Goal: Transaction & Acquisition: Purchase product/service

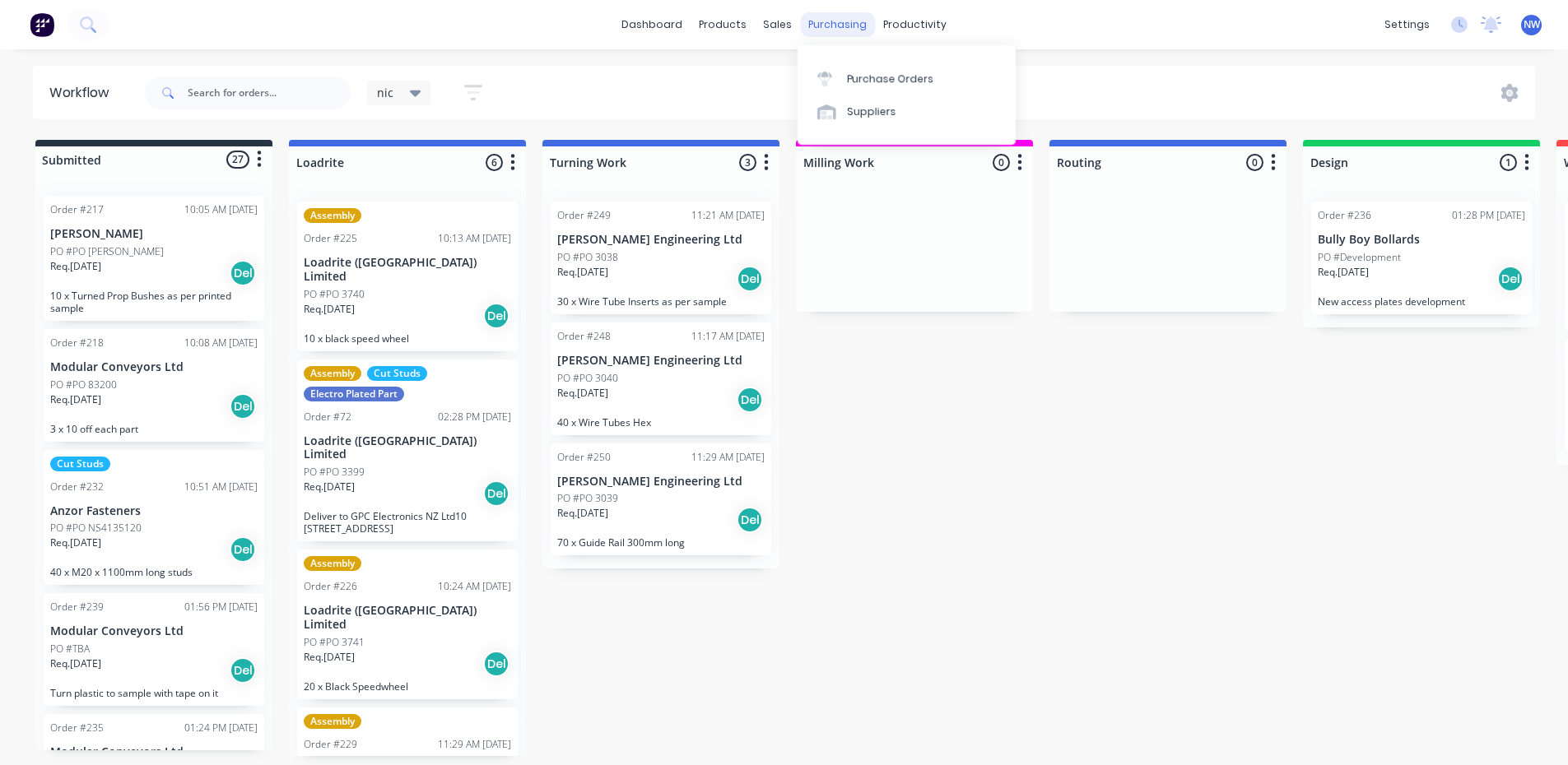
click at [827, 28] on div "purchasing" at bounding box center [837, 25] width 74 height 25
click at [858, 75] on div "Purchase Orders" at bounding box center [891, 78] width 87 height 15
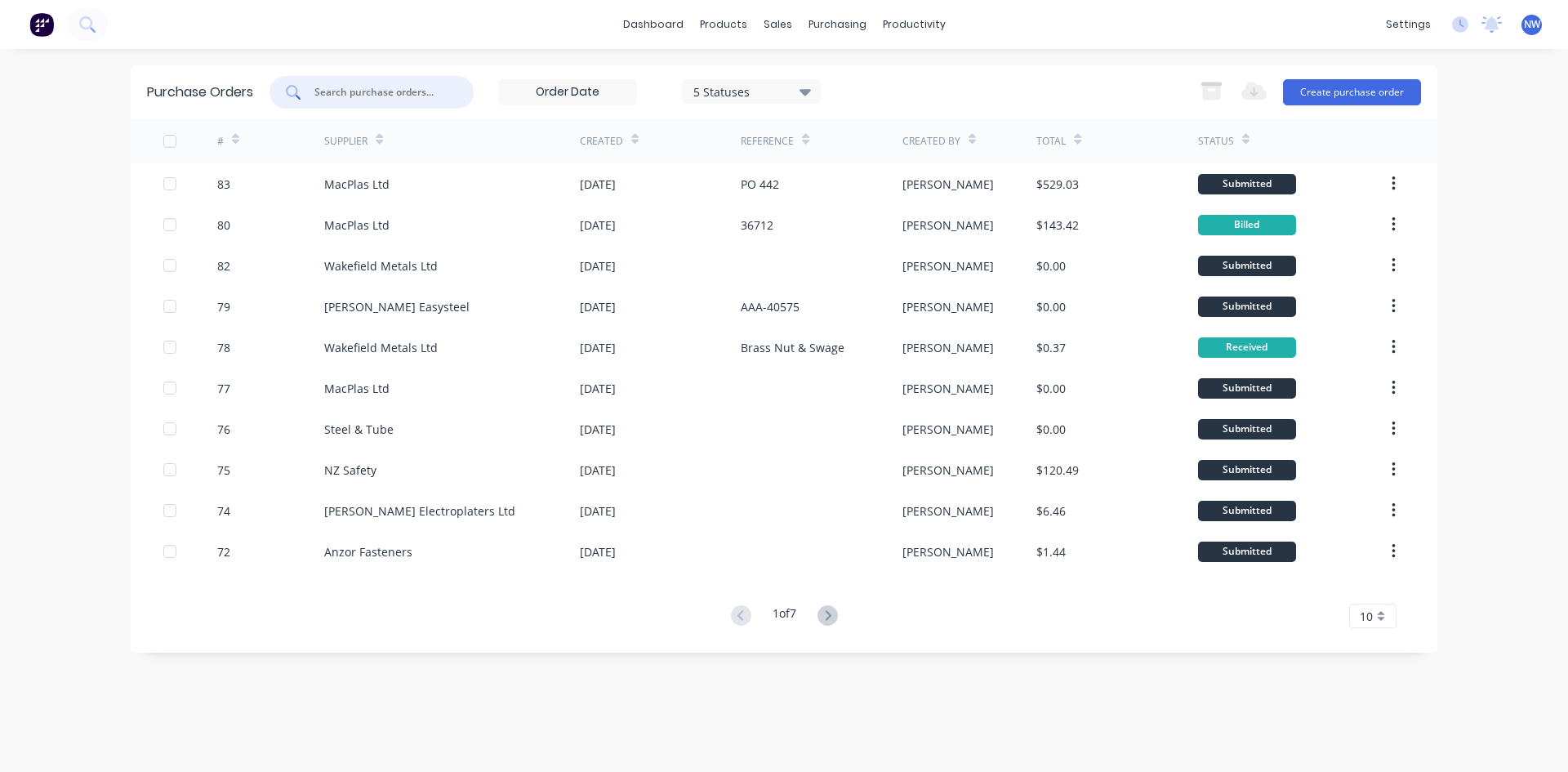
click at [325, 96] on input "text" at bounding box center [380, 92] width 135 height 16
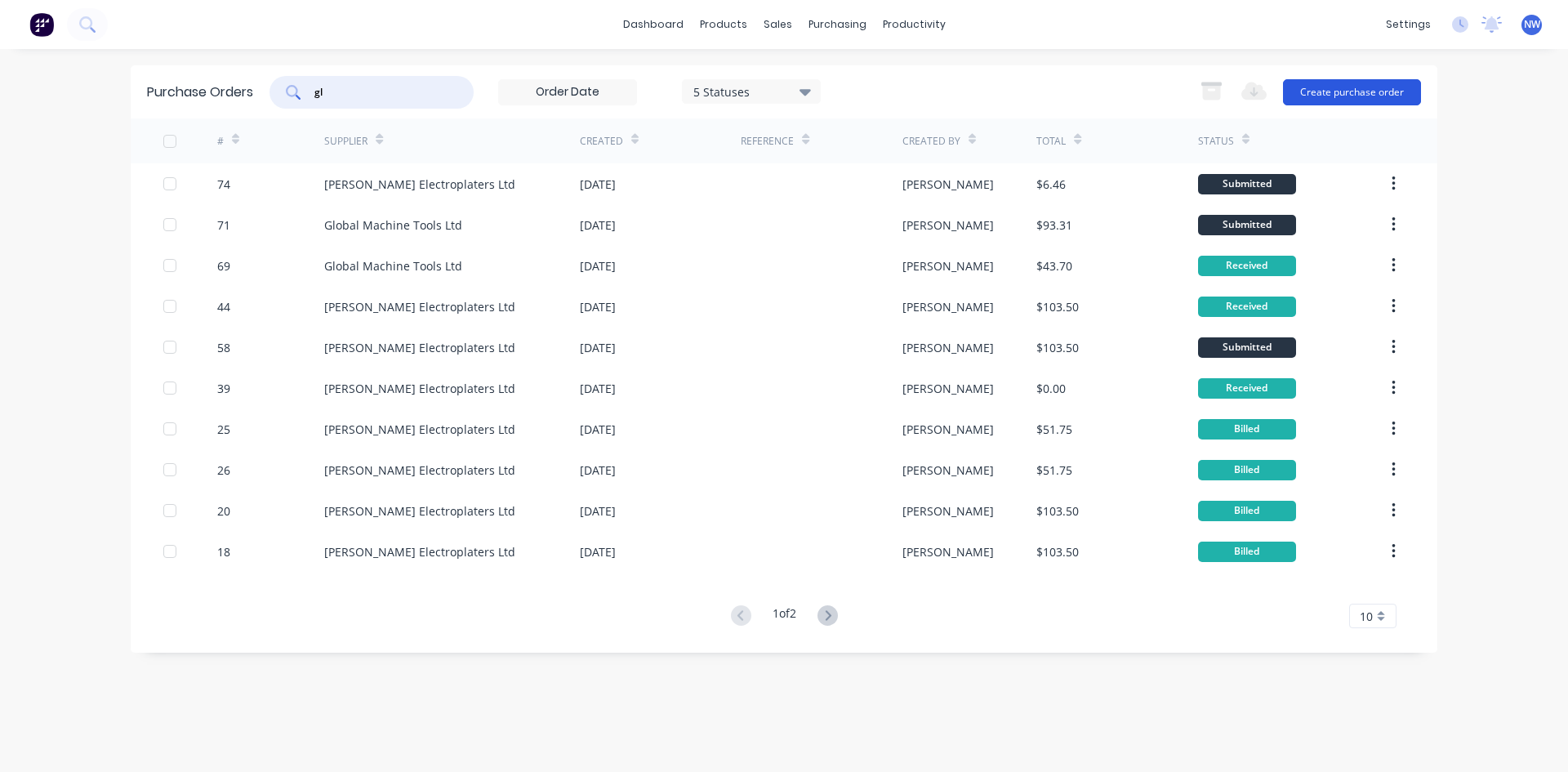
type input "gl"
click at [1341, 92] on button "Create purchase order" at bounding box center [1352, 92] width 138 height 26
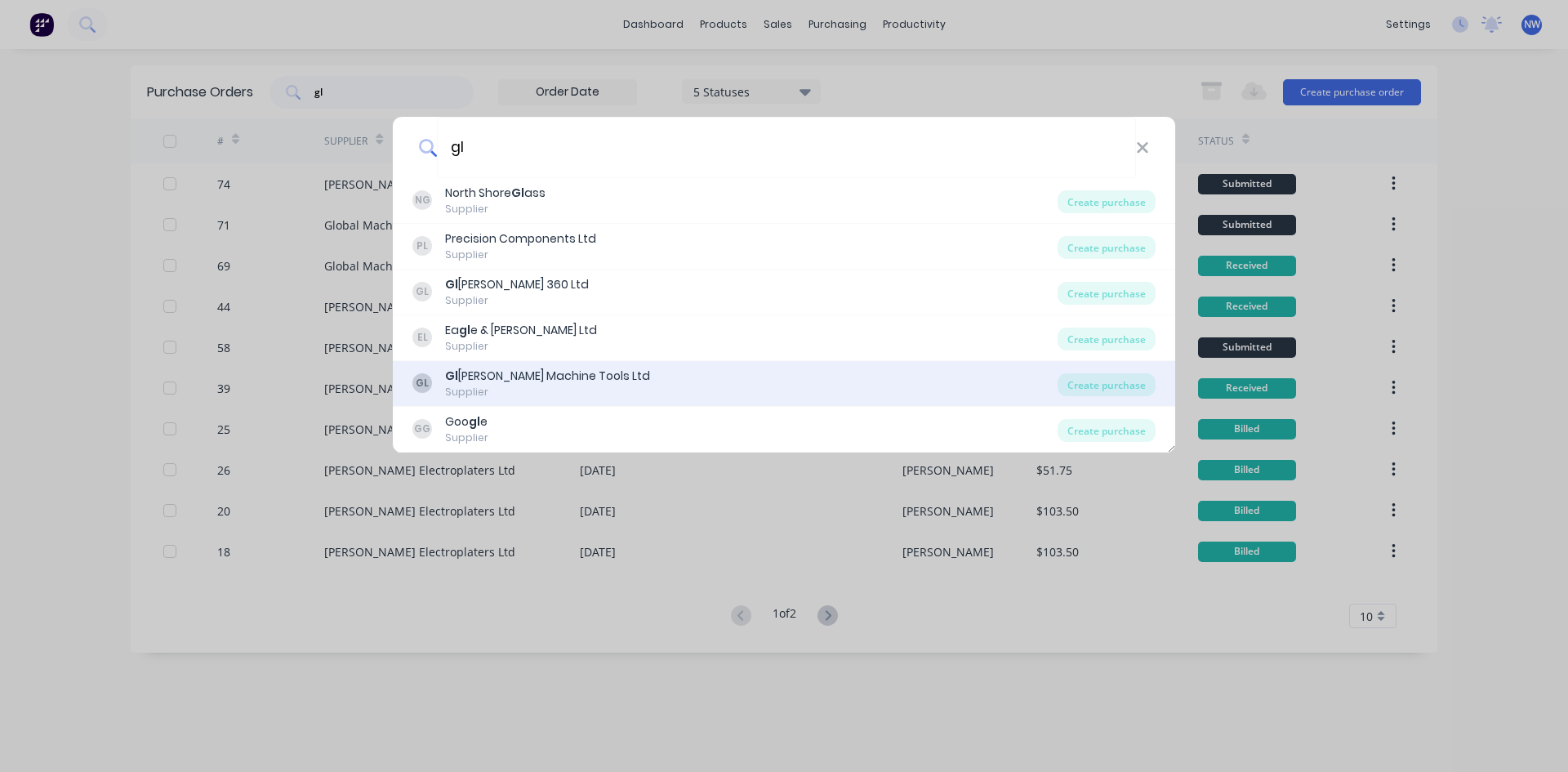
type input "gl"
click at [538, 385] on div "Supplier" at bounding box center [548, 392] width 205 height 14
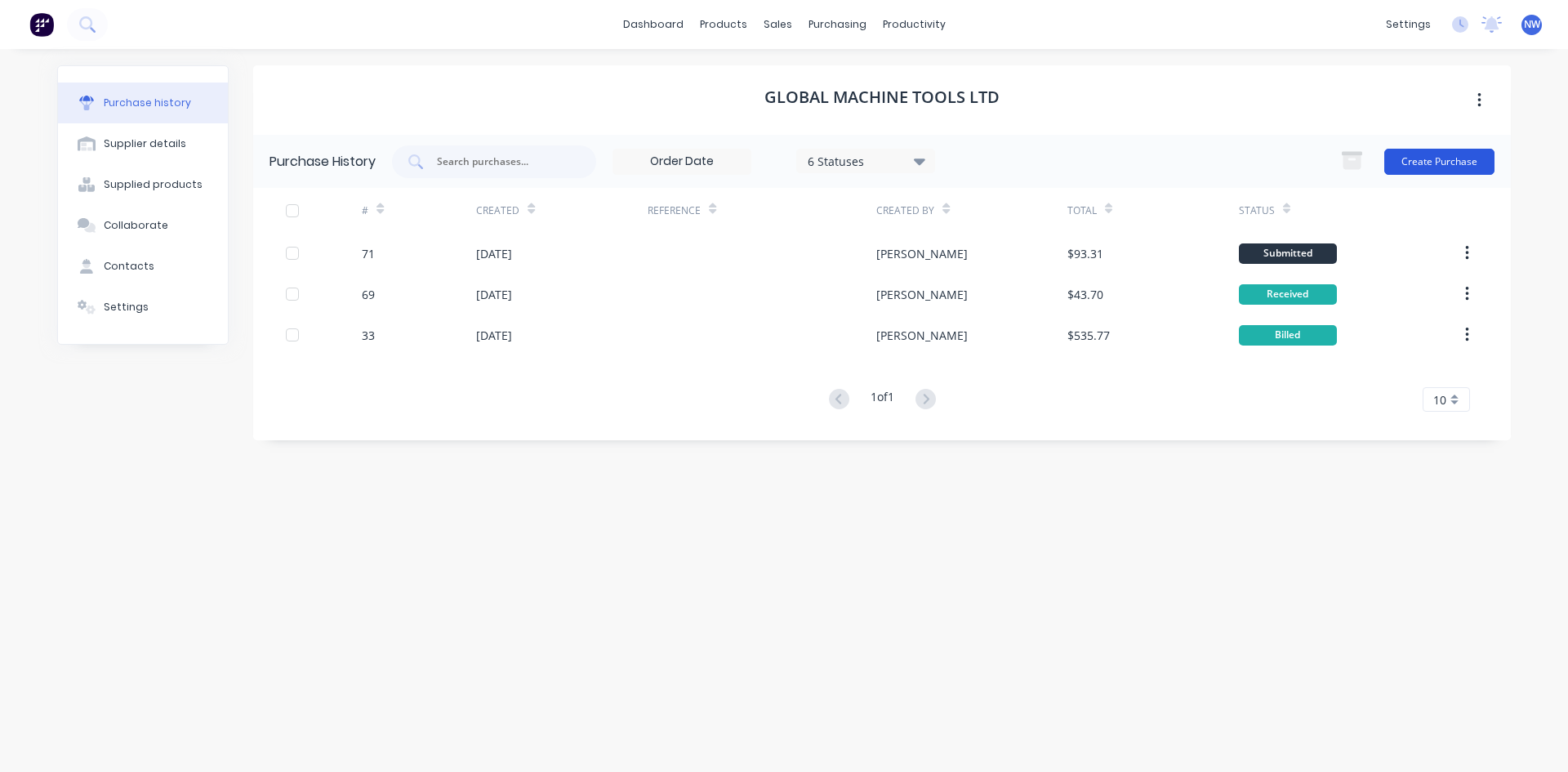
click at [1417, 163] on button "Create Purchase" at bounding box center [1439, 161] width 110 height 26
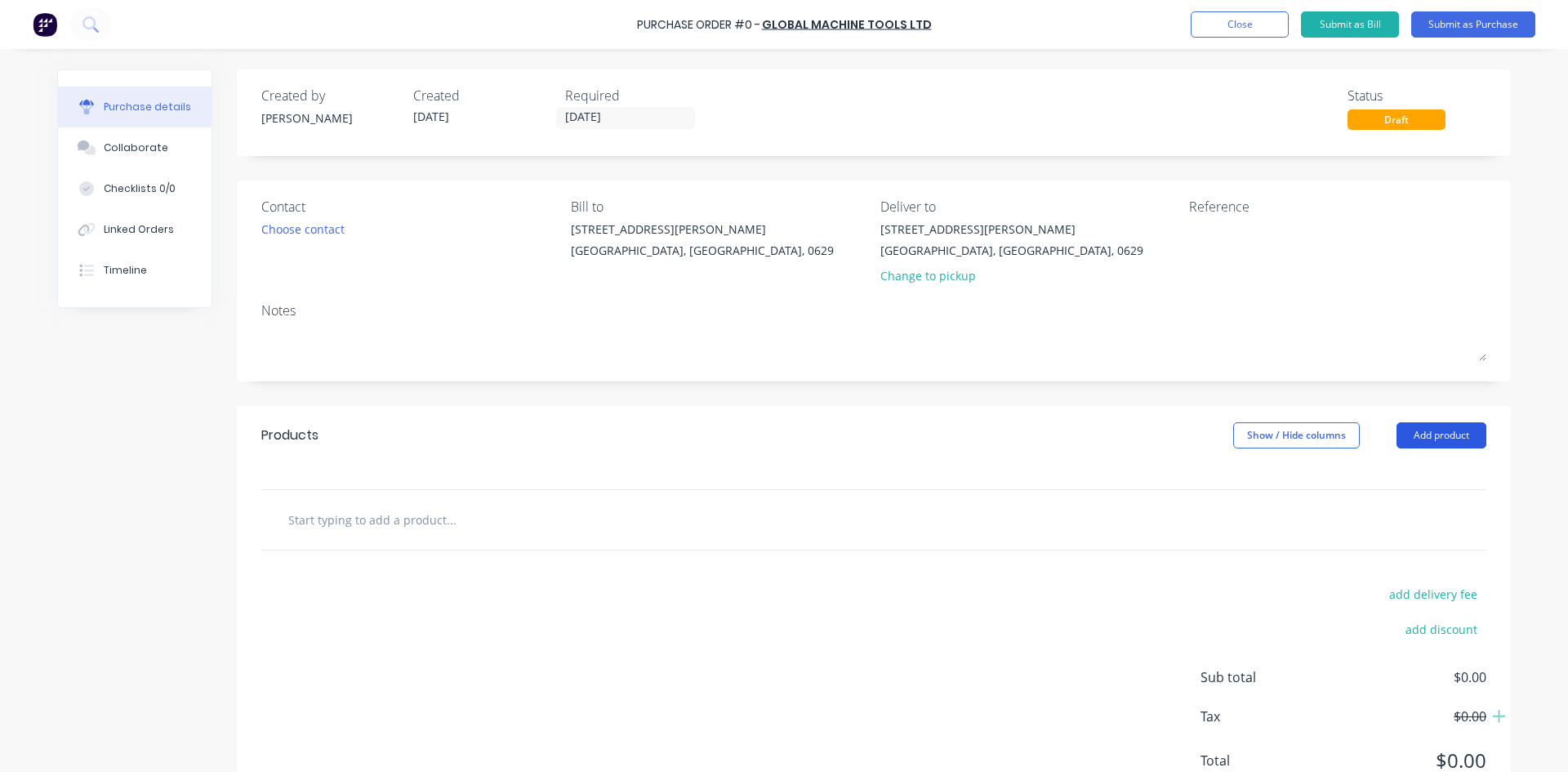
click at [1420, 444] on button "Add product" at bounding box center [1441, 435] width 90 height 26
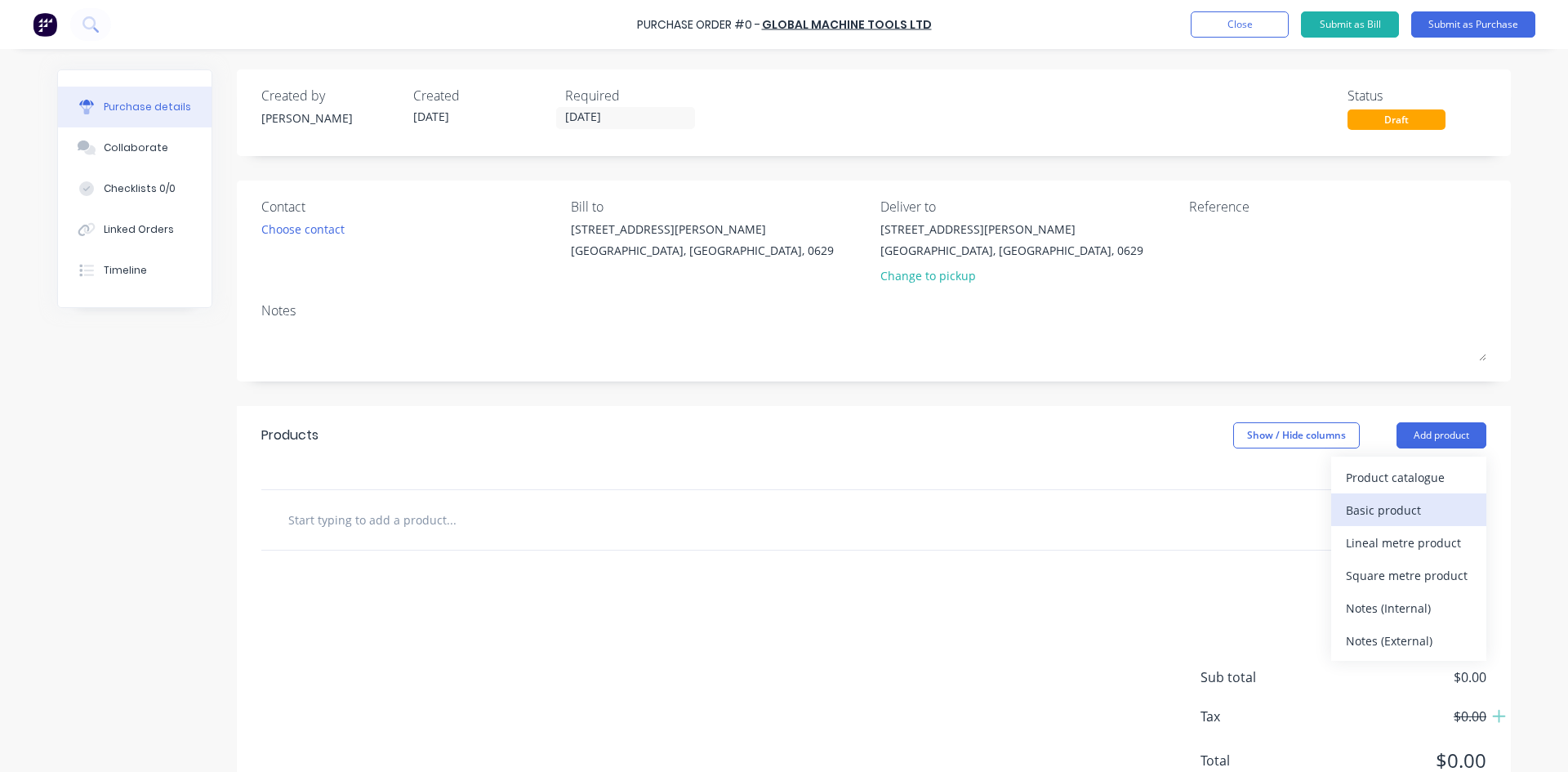
click at [1395, 511] on div "Basic product" at bounding box center [1409, 510] width 126 height 24
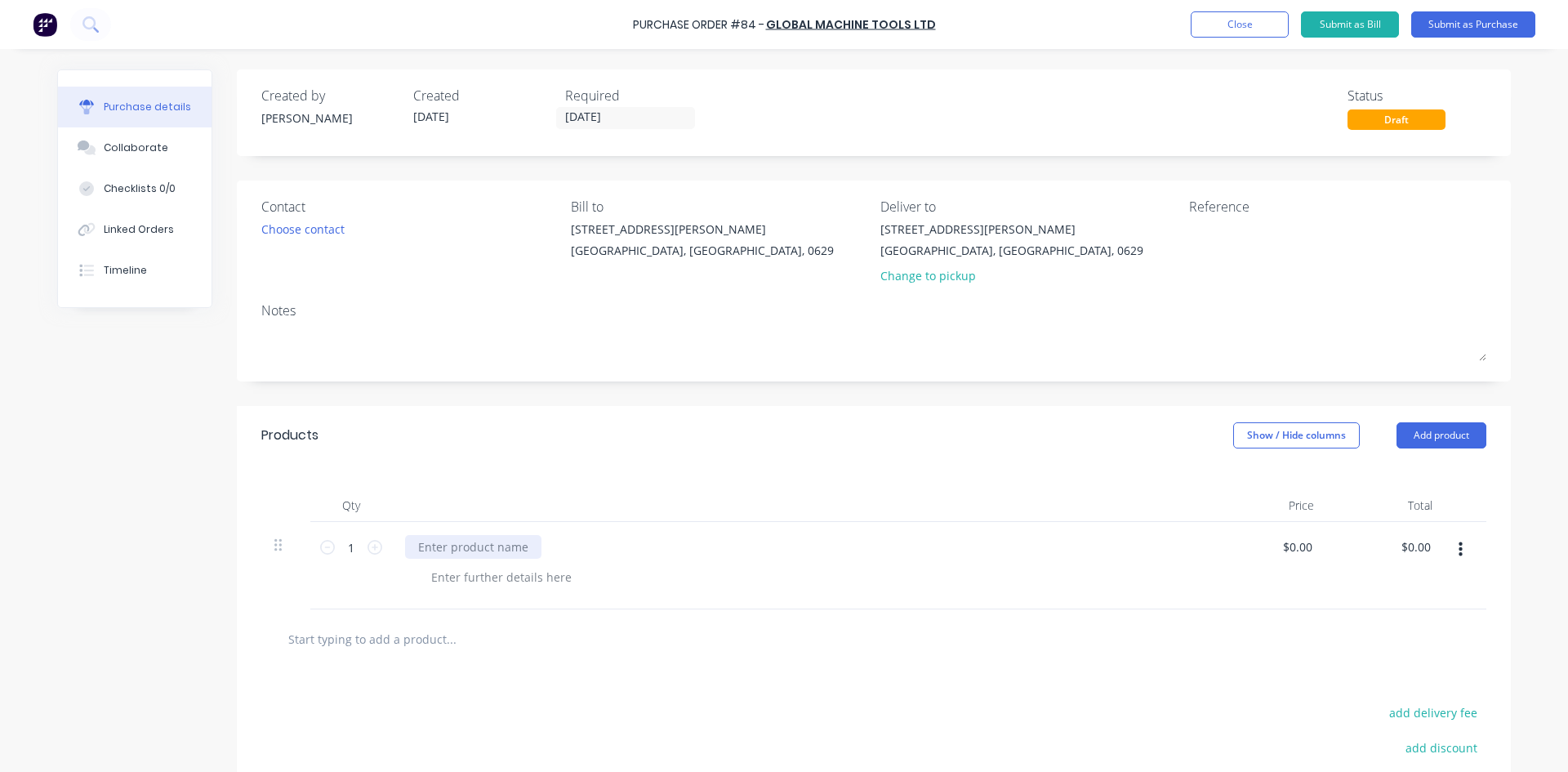
click at [452, 546] on div at bounding box center [473, 546] width 136 height 24
paste div
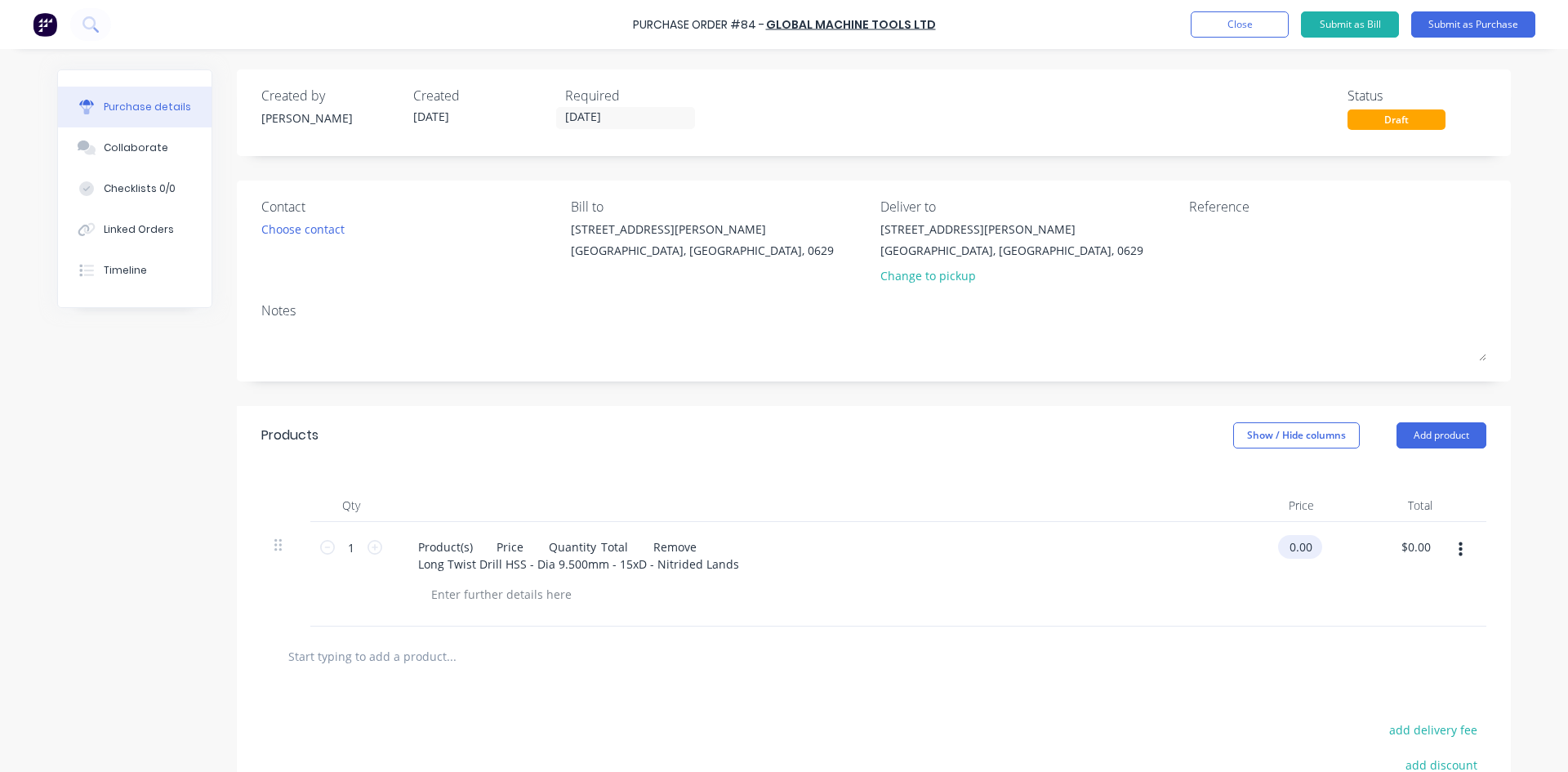
click at [1299, 541] on input "0.00" at bounding box center [1296, 546] width 37 height 24
type input "0"
type input "$66.00"
click at [1227, 604] on div "$66.00 $66.00" at bounding box center [1268, 574] width 118 height 105
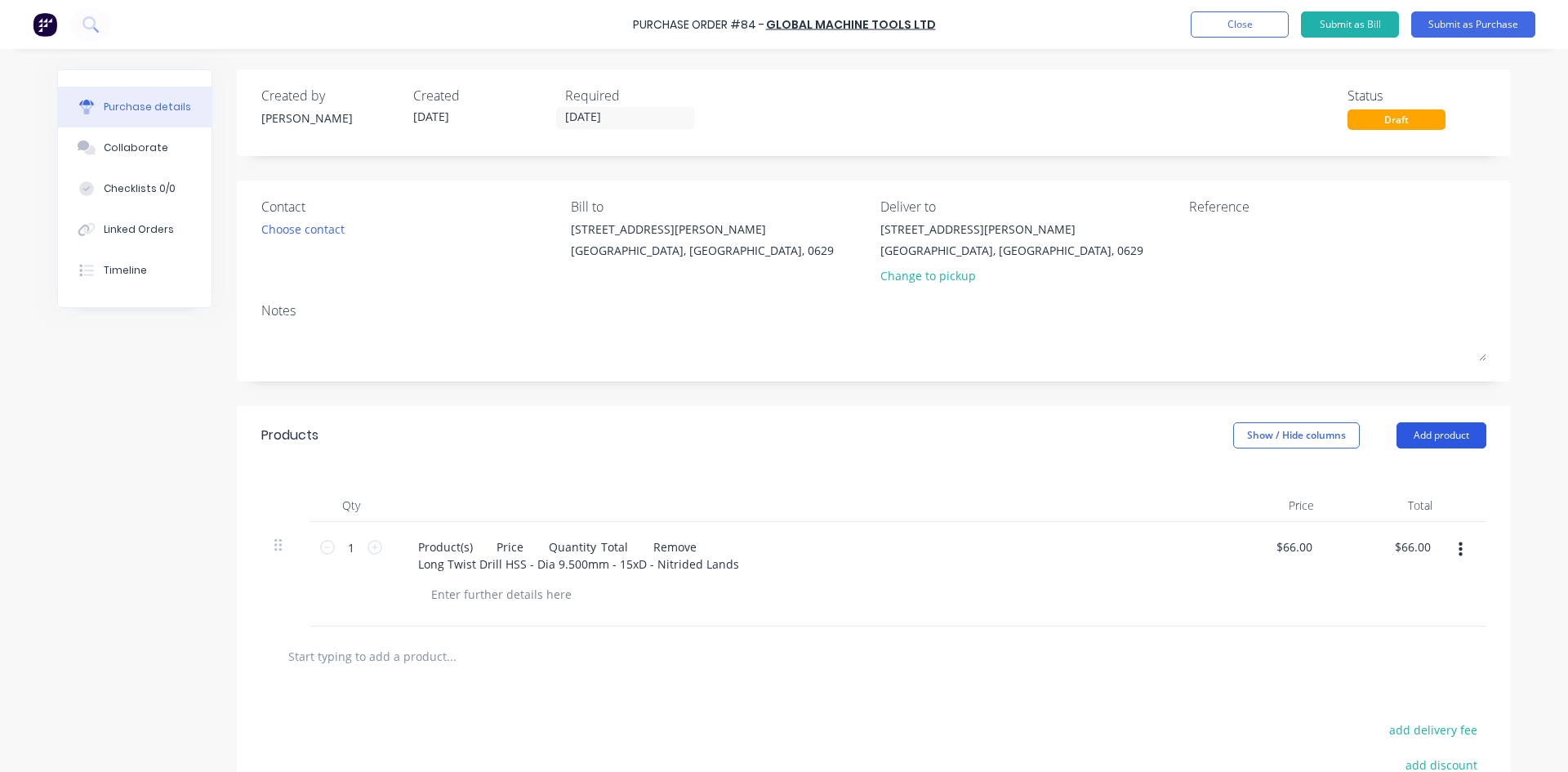
click at [1452, 436] on button "Add product" at bounding box center [1441, 435] width 90 height 26
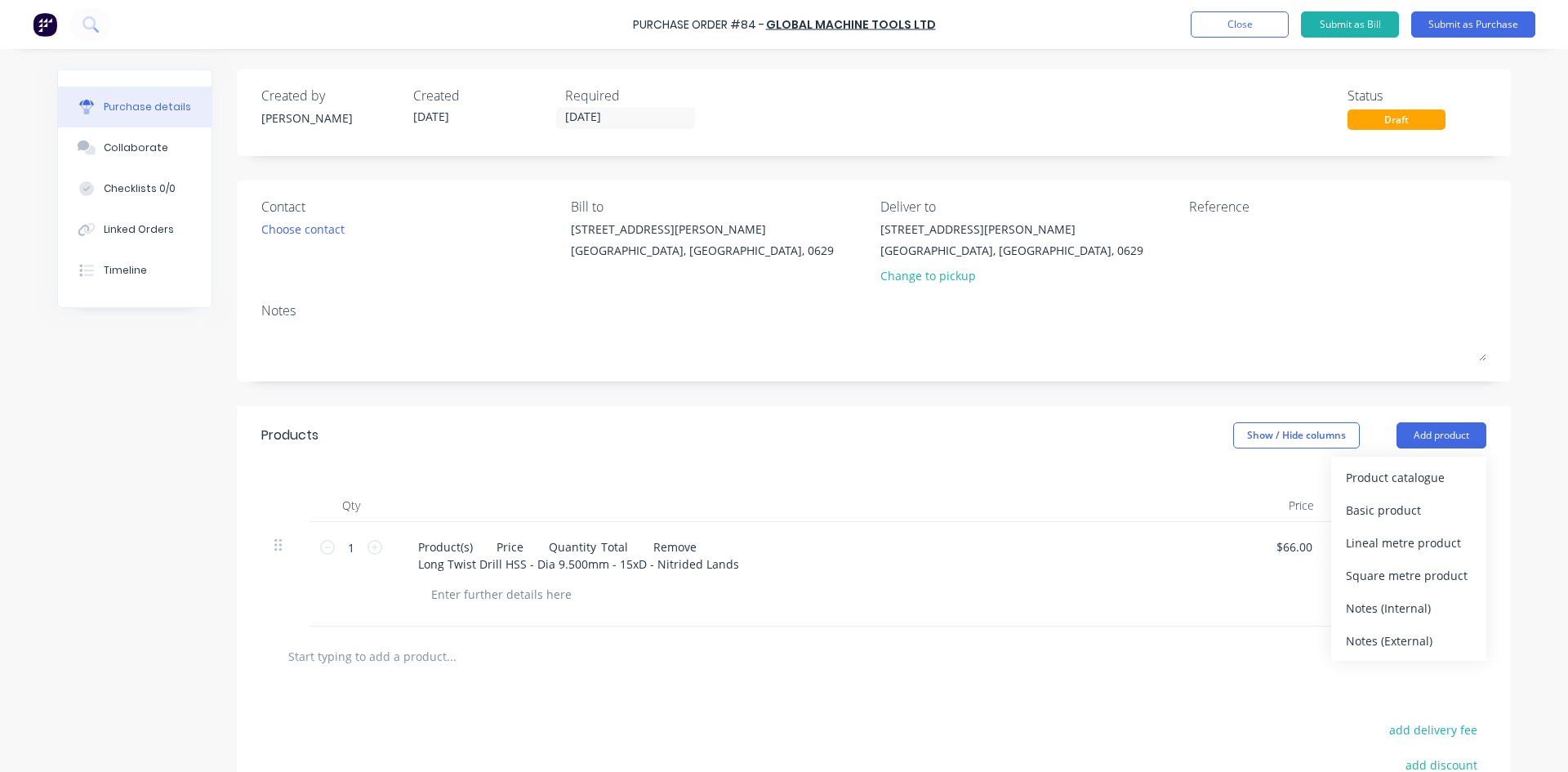
drag, startPoint x: 1399, startPoint y: 509, endPoint x: 1138, endPoint y: 617, distance: 282.5
click at [1398, 511] on div "Basic product" at bounding box center [1409, 510] width 126 height 24
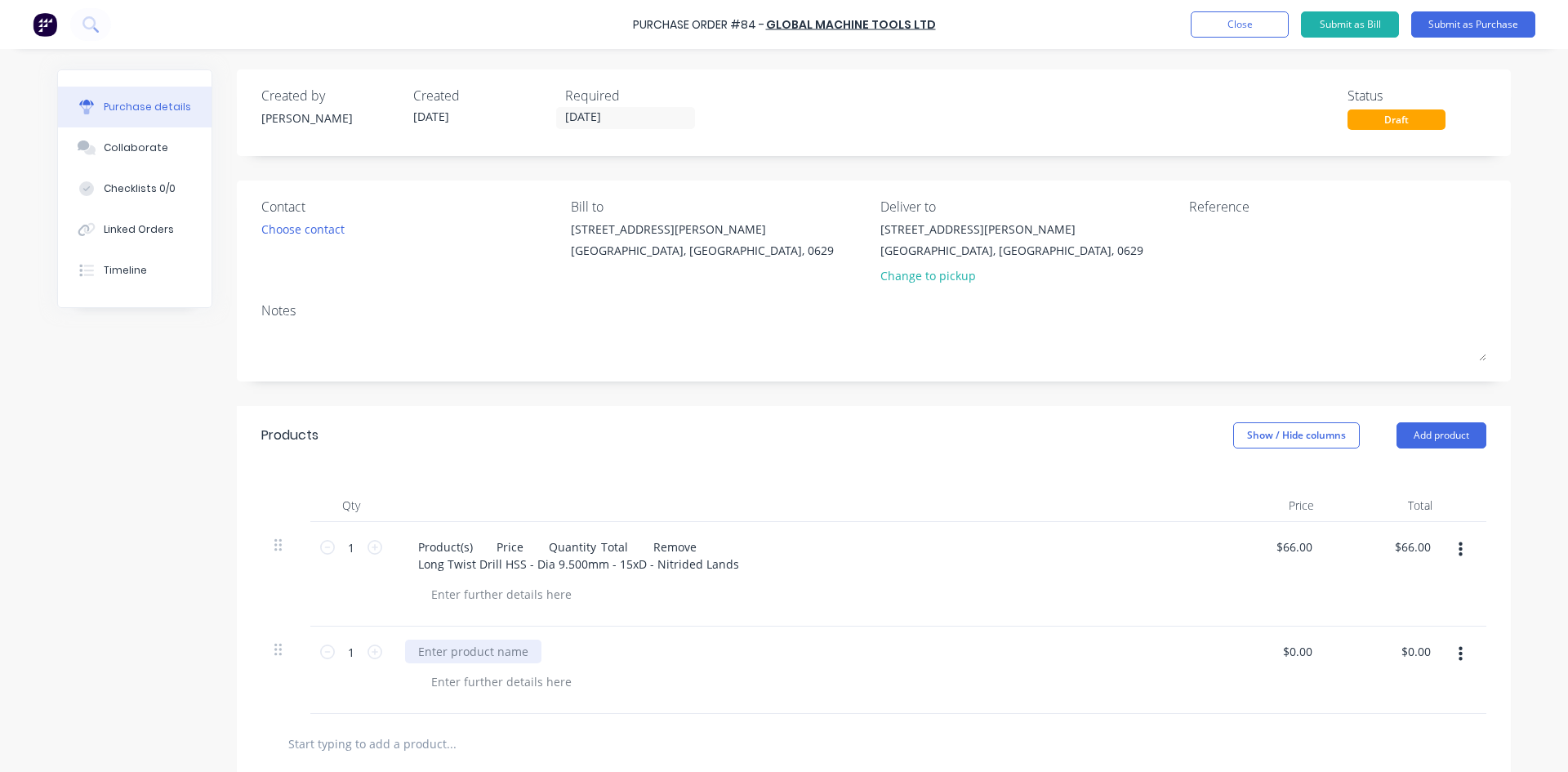
click at [484, 653] on div at bounding box center [473, 651] width 136 height 24
paste div
click at [859, 662] on div "Long Twist Drill HSS - Dia 10.000mm - 15xD - Nitrided Lands" at bounding box center [800, 651] width 791 height 24
click at [1291, 659] on input "0.00" at bounding box center [1300, 651] width 31 height 24
click at [1305, 650] on input "0.00" at bounding box center [1300, 651] width 31 height 24
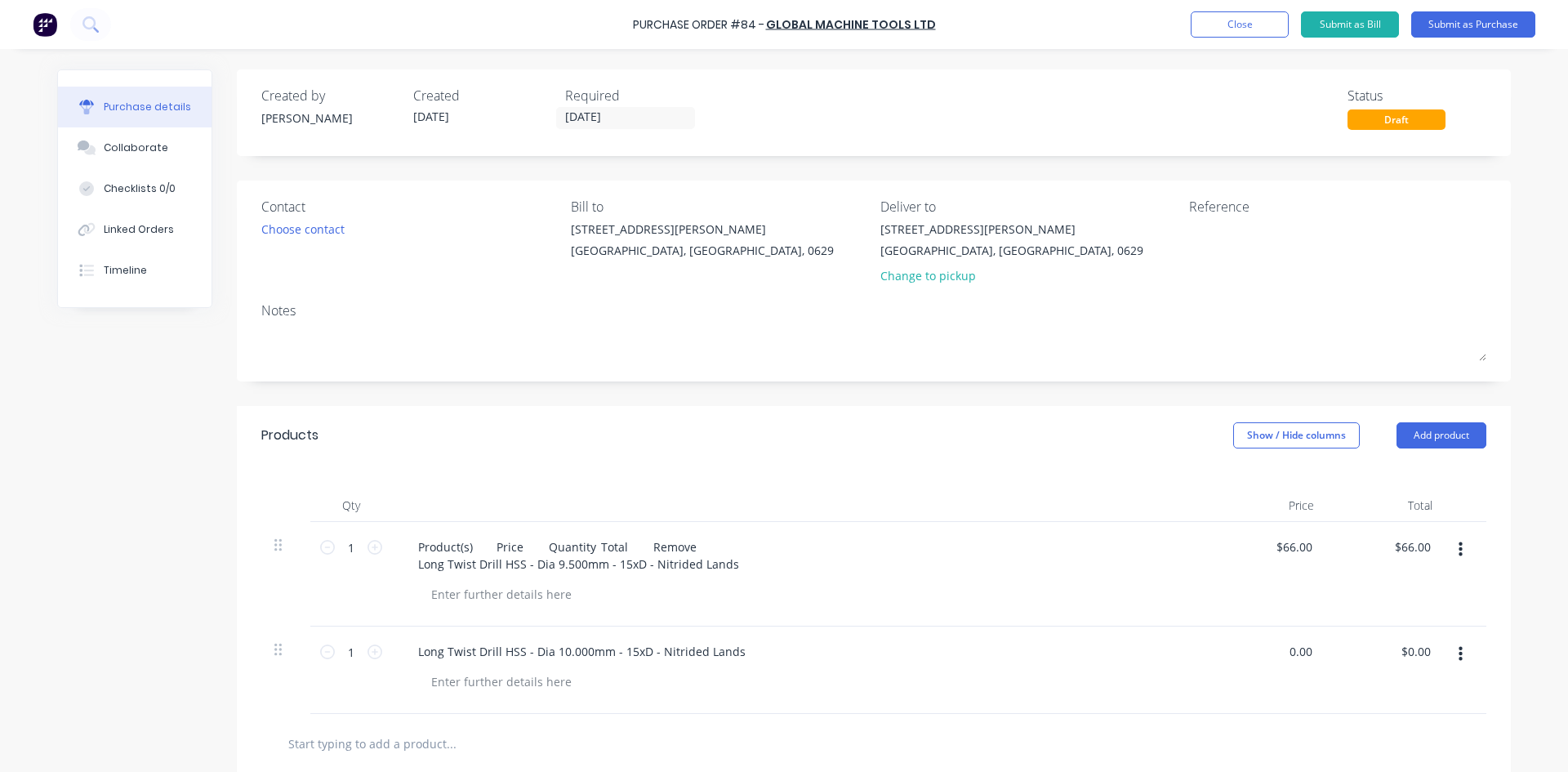
drag, startPoint x: 1308, startPoint y: 650, endPoint x: 1248, endPoint y: 650, distance: 60.0
click at [1252, 650] on div "0.00 0.00" at bounding box center [1268, 670] width 118 height 87
type input "$58.08"
click at [1209, 688] on div "$58.08 $58.08" at bounding box center [1268, 670] width 118 height 87
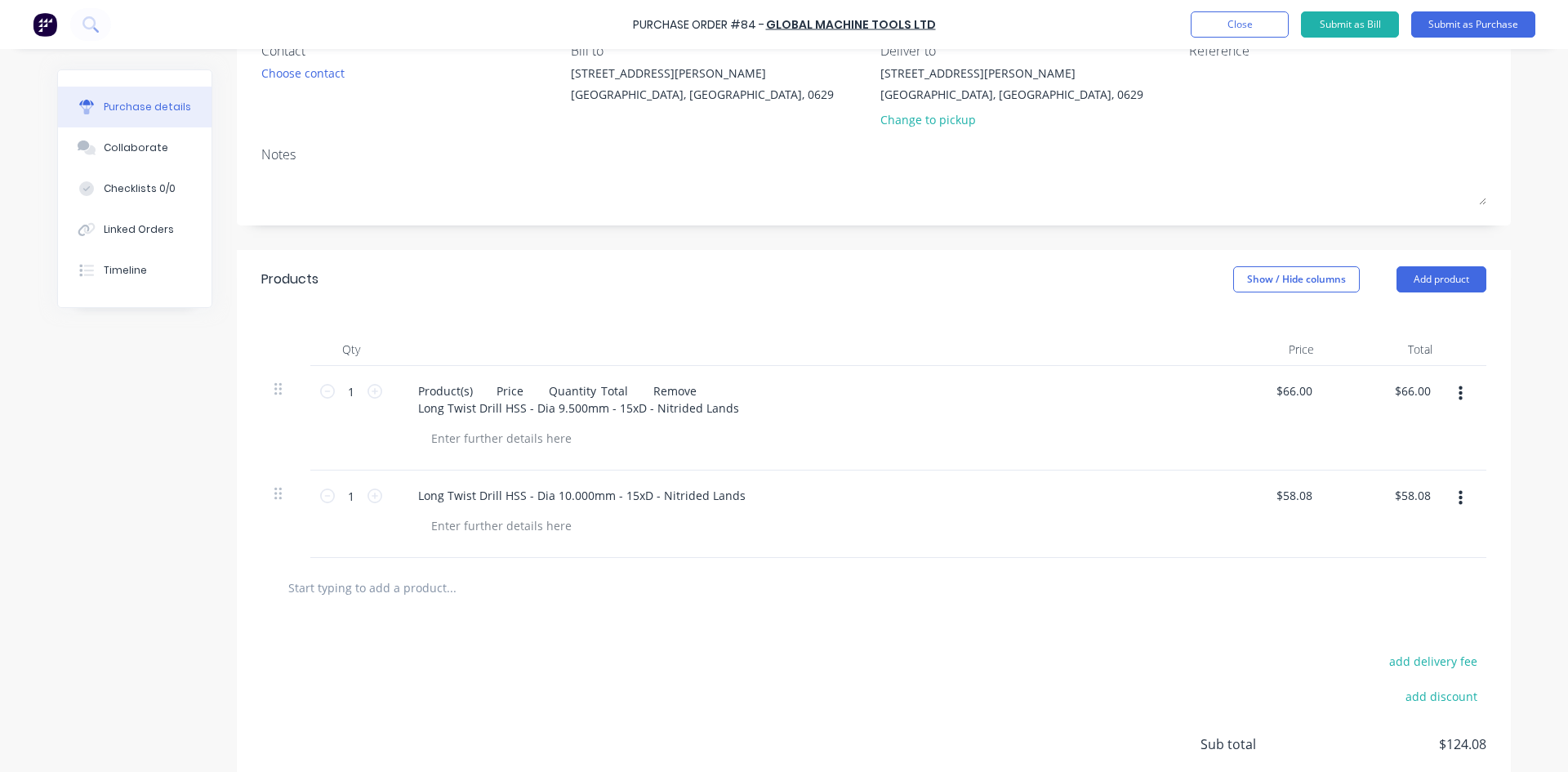
scroll to position [163, 0]
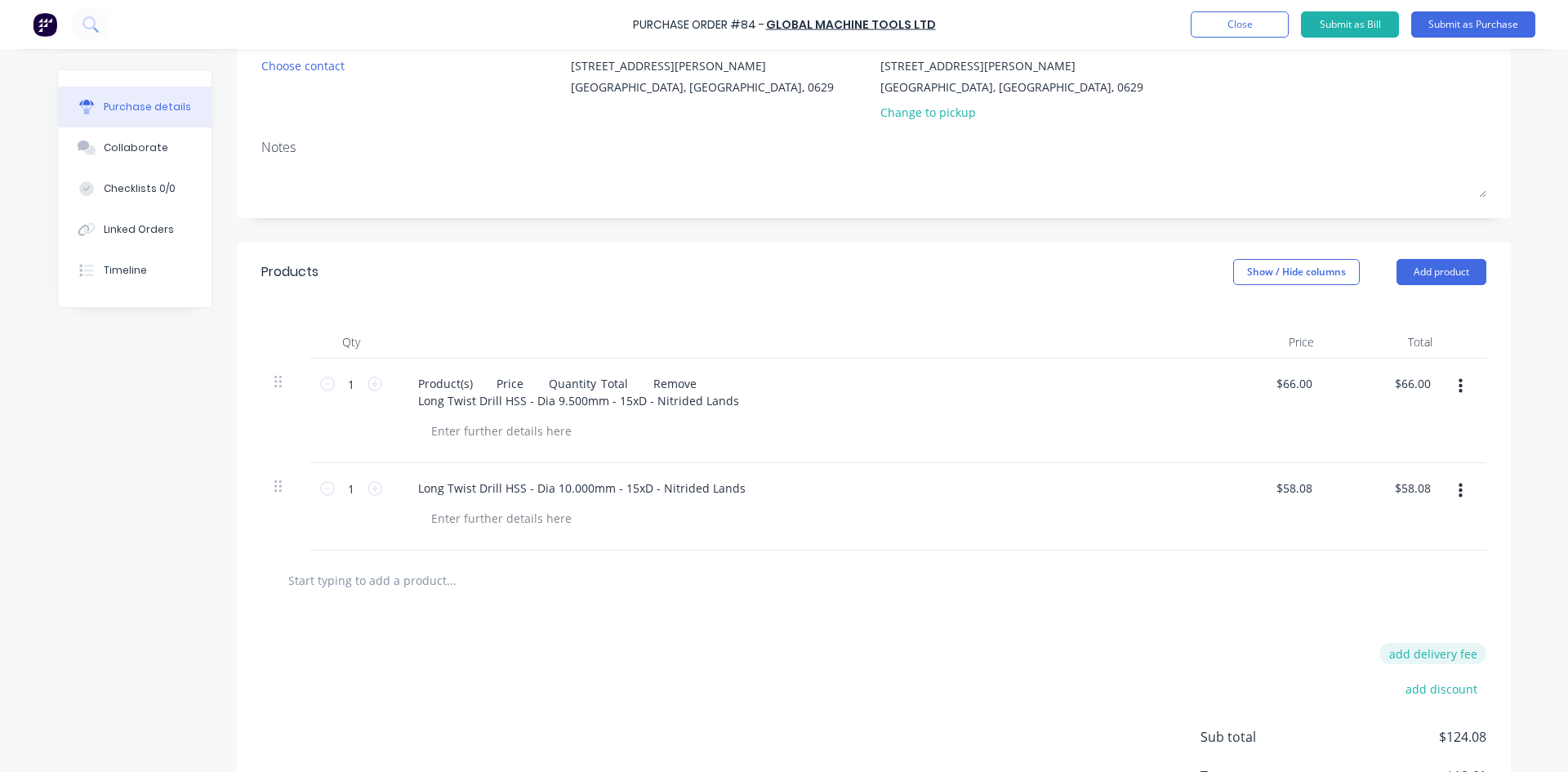
click at [1434, 656] on button "add delivery fee" at bounding box center [1432, 654] width 107 height 21
type input "$10.00"
click at [1102, 643] on div "Delivery fee $10.00 add discount Sub total $124.08 Tax $18.61 Total $142.69" at bounding box center [874, 746] width 1274 height 272
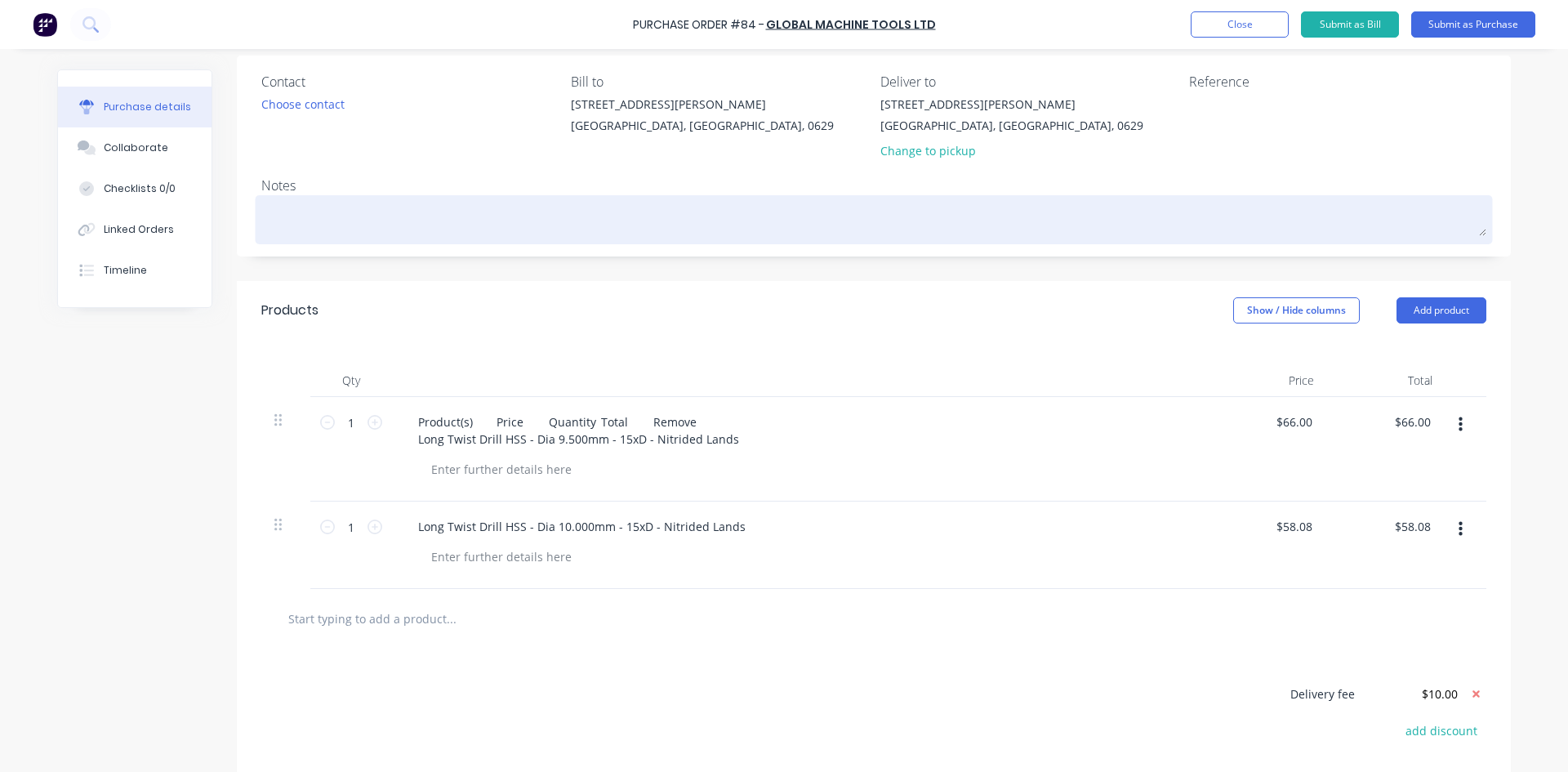
scroll to position [290, 0]
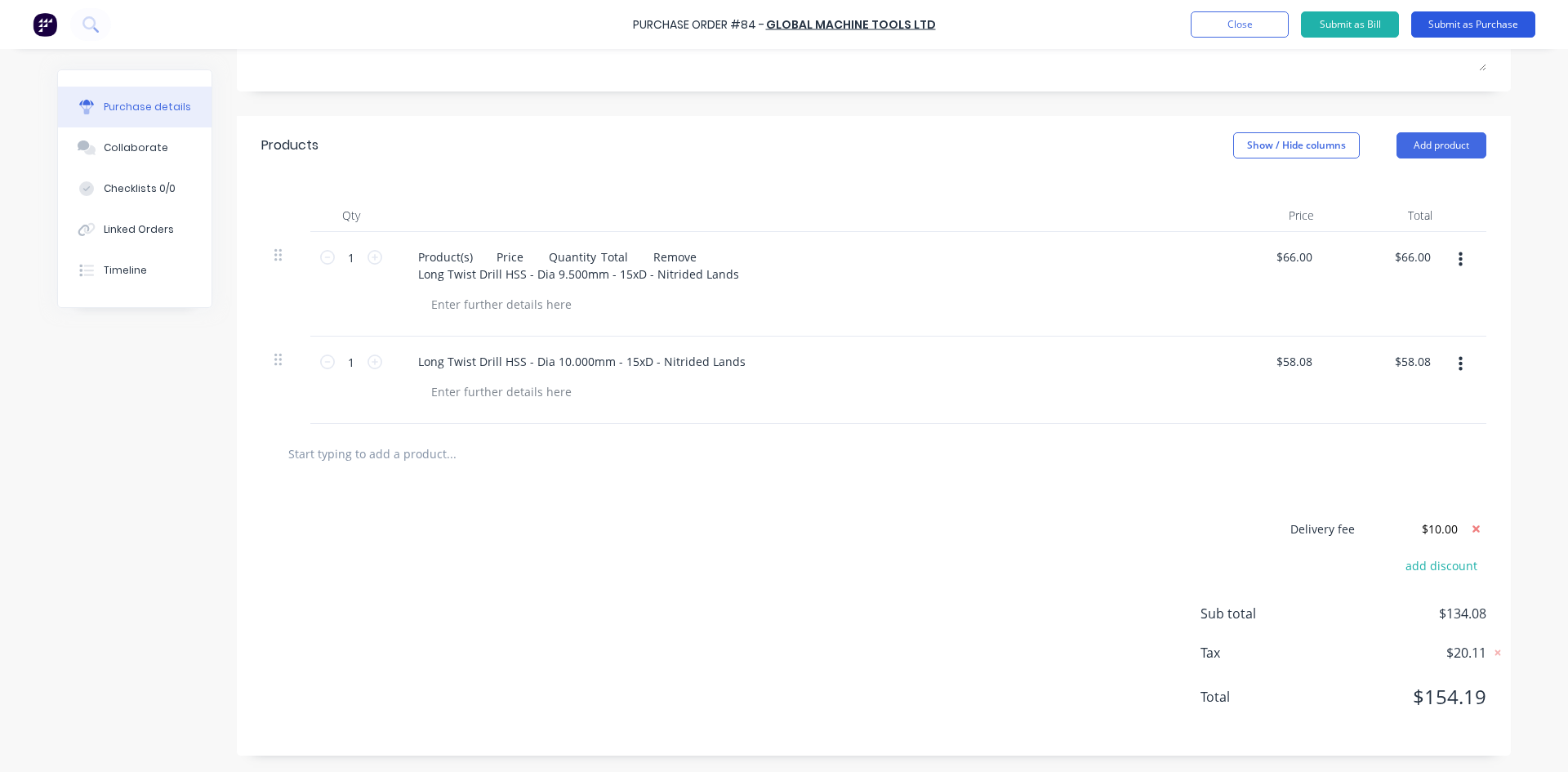
click at [1460, 24] on button "Submit as Purchase" at bounding box center [1473, 24] width 124 height 26
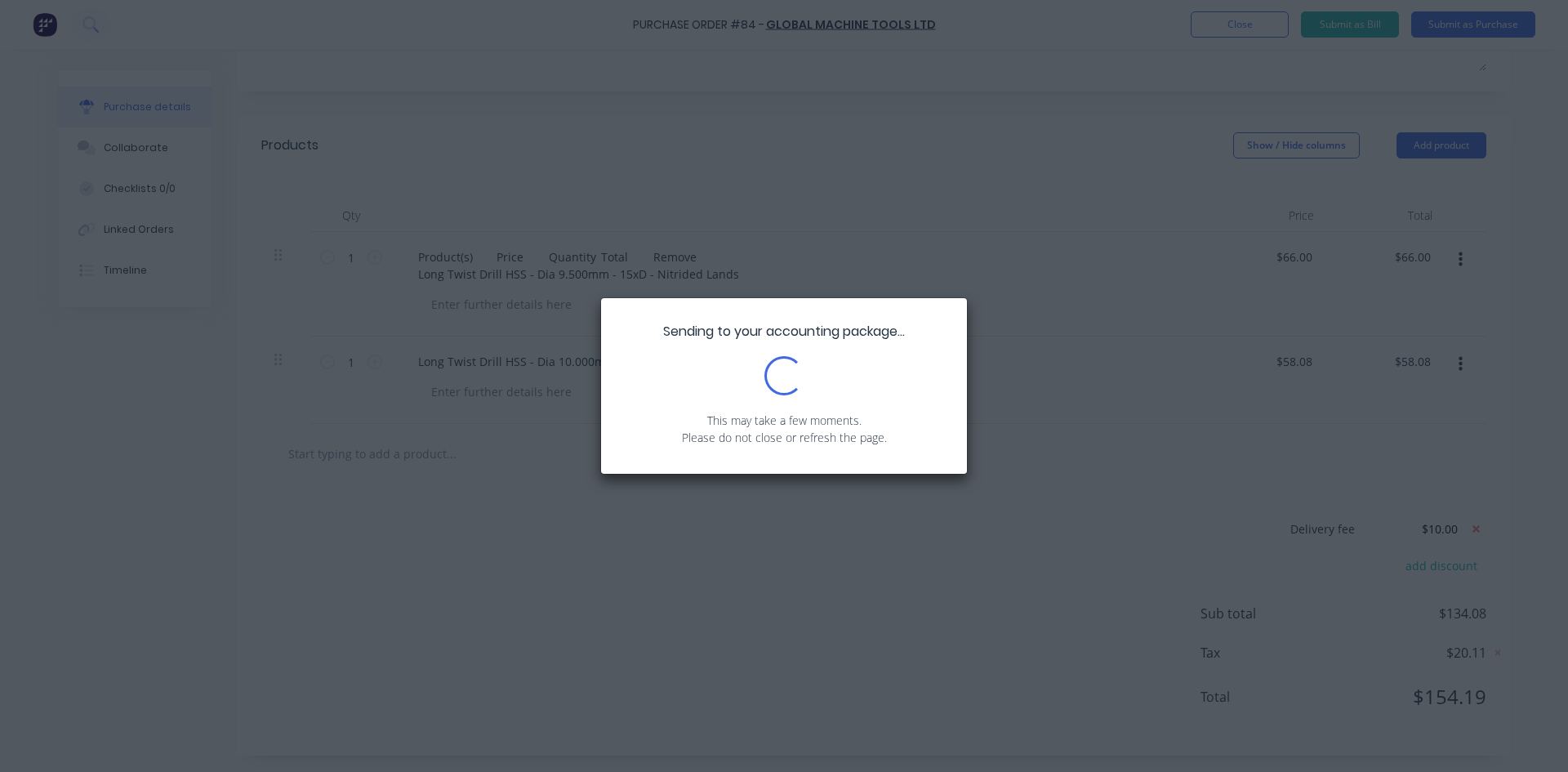
scroll to position [0, 0]
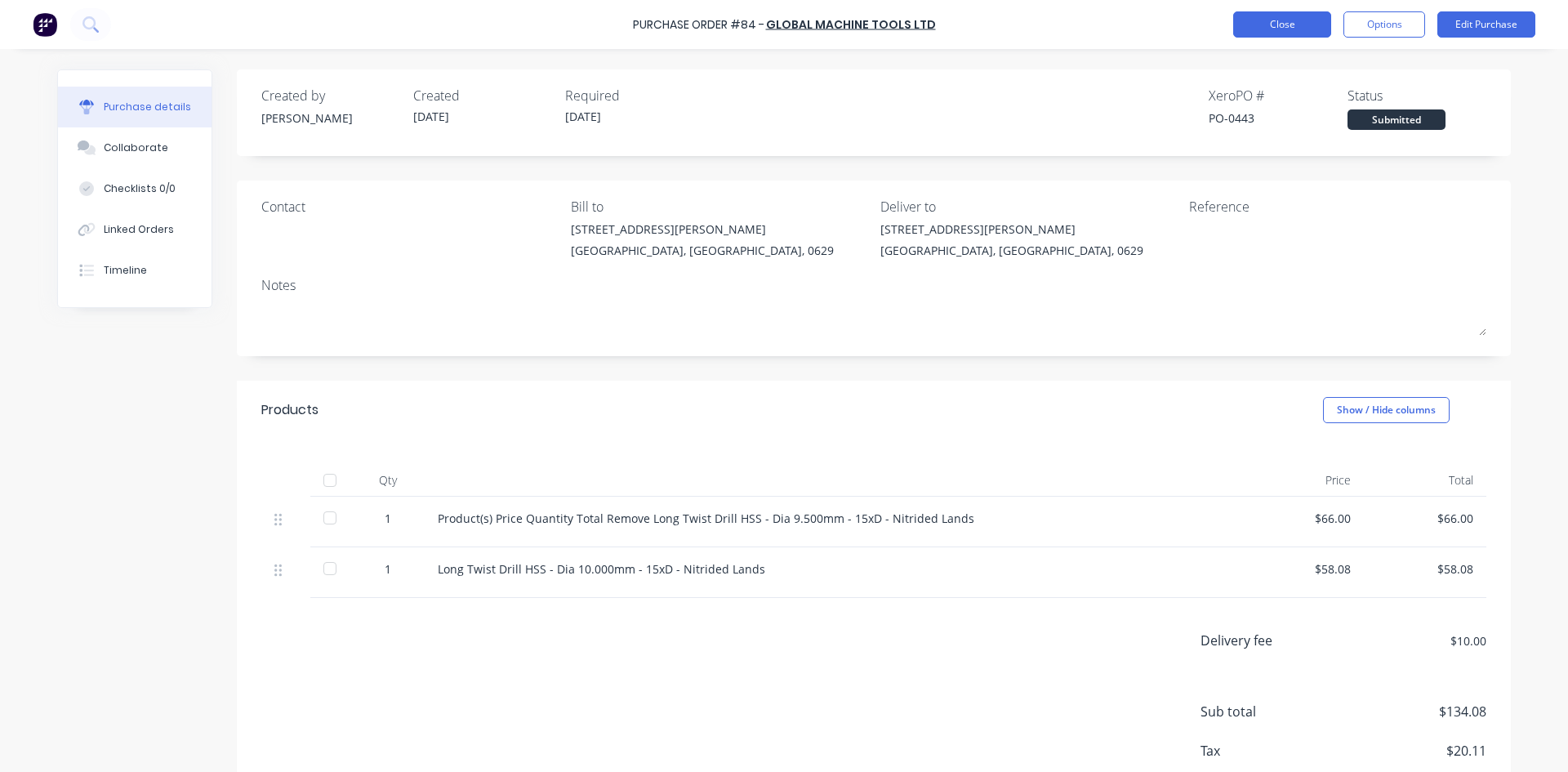
click at [1275, 18] on button "Close" at bounding box center [1282, 24] width 98 height 26
